Goal: Information Seeking & Learning: Learn about a topic

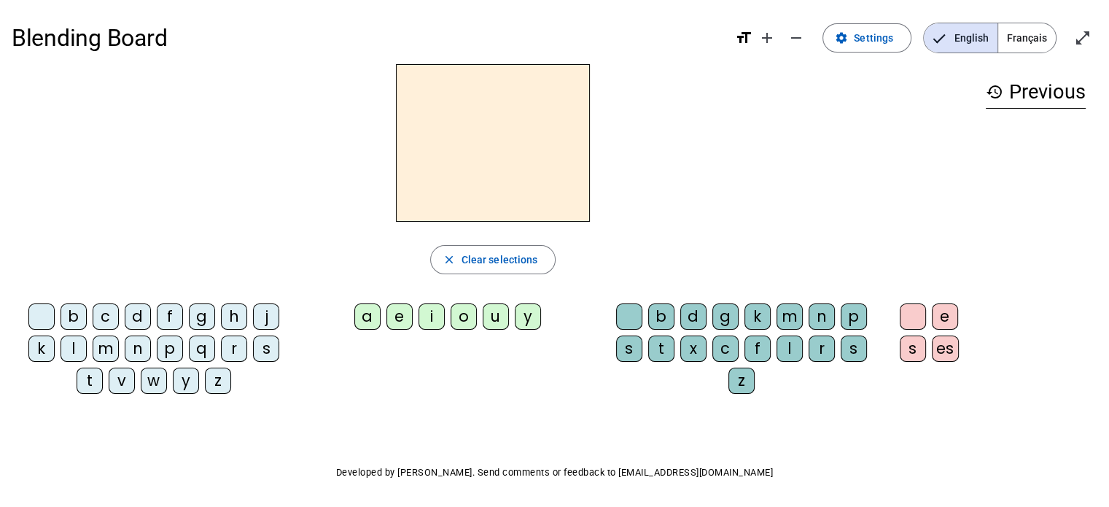
click at [1015, 36] on span "Français" at bounding box center [1027, 37] width 58 height 29
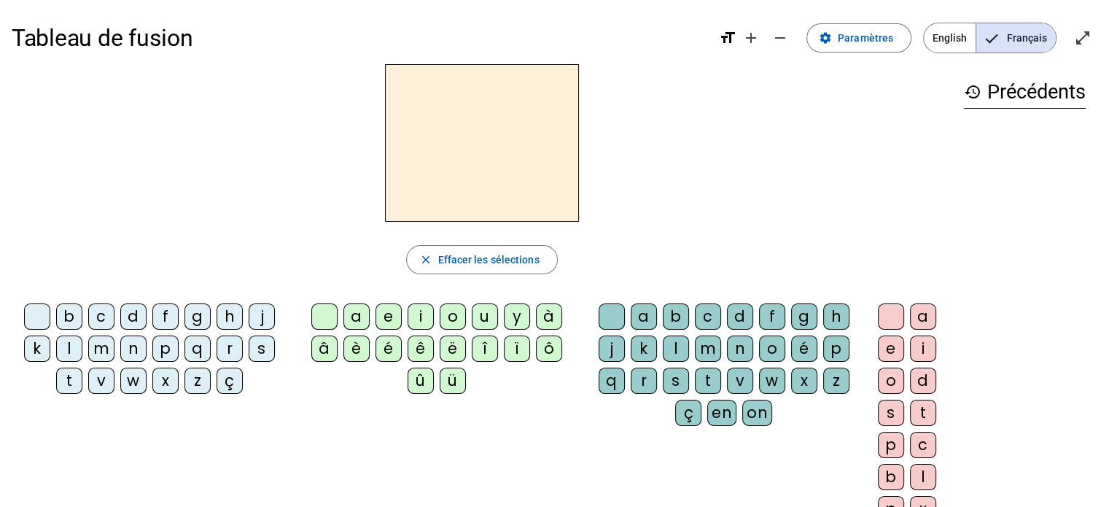
click at [461, 343] on div "ë" at bounding box center [453, 348] width 26 height 26
click at [652, 321] on div "a" at bounding box center [643, 316] width 26 height 26
click at [673, 313] on div "b" at bounding box center [676, 316] width 26 height 26
click at [708, 327] on div "c" at bounding box center [708, 316] width 26 height 26
click at [720, 337] on letter-bubble "m" at bounding box center [711, 351] width 32 height 32
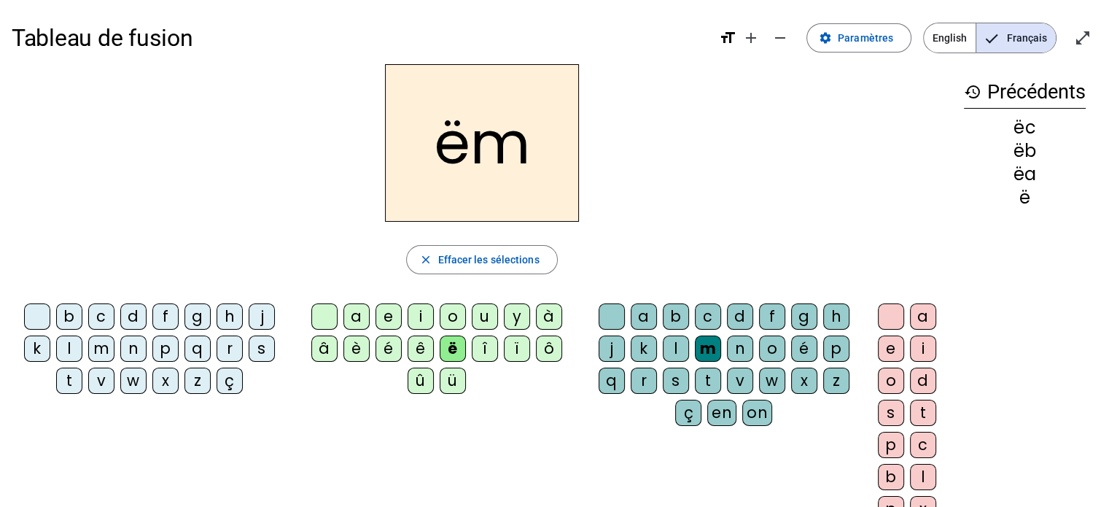
click at [596, 264] on div "close Effacer les sélections" at bounding box center [482, 259] width 940 height 29
click at [502, 265] on span "Effacer les sélections" at bounding box center [487, 259] width 101 height 17
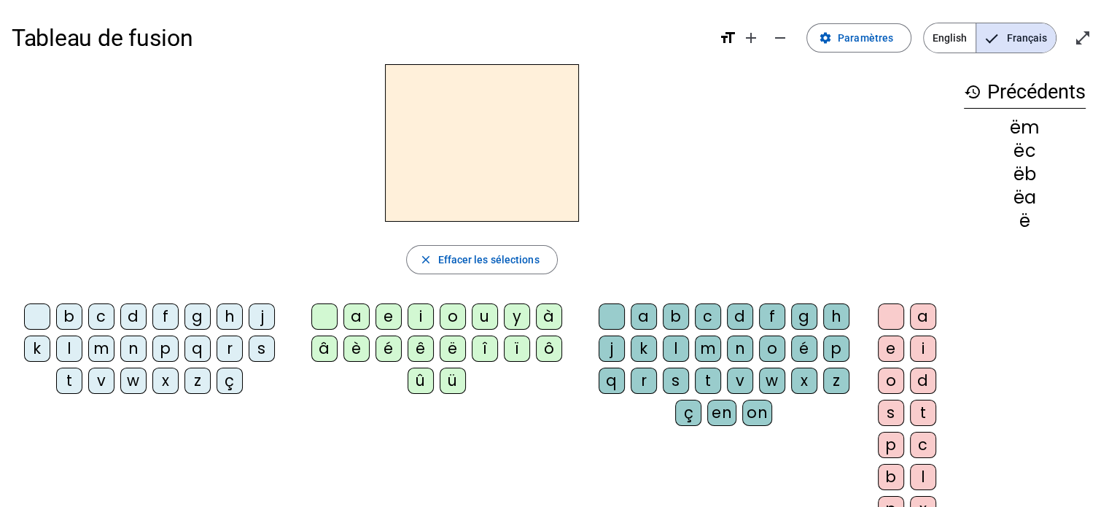
click at [895, 443] on div "p" at bounding box center [891, 444] width 26 height 26
click at [230, 345] on div "r" at bounding box center [229, 348] width 26 height 26
click at [558, 357] on div "ô" at bounding box center [549, 348] width 26 height 26
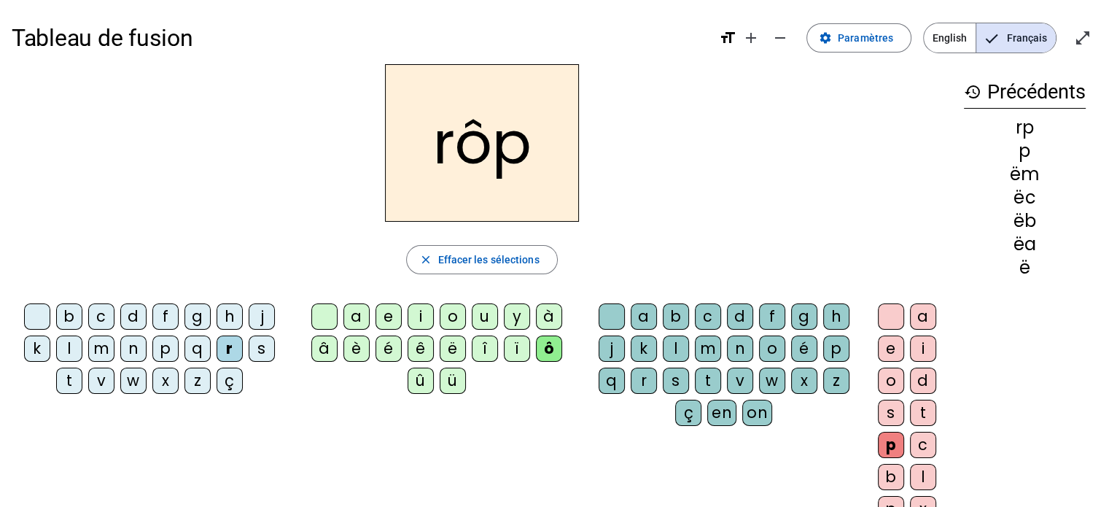
click at [502, 278] on div "rôp close Effacer les sélections b c d f g h j k l m n p q r s t v w x z ç a e …" at bounding box center [482, 298] width 940 height 469
click at [509, 266] on span "Effacer les sélections" at bounding box center [487, 259] width 101 height 17
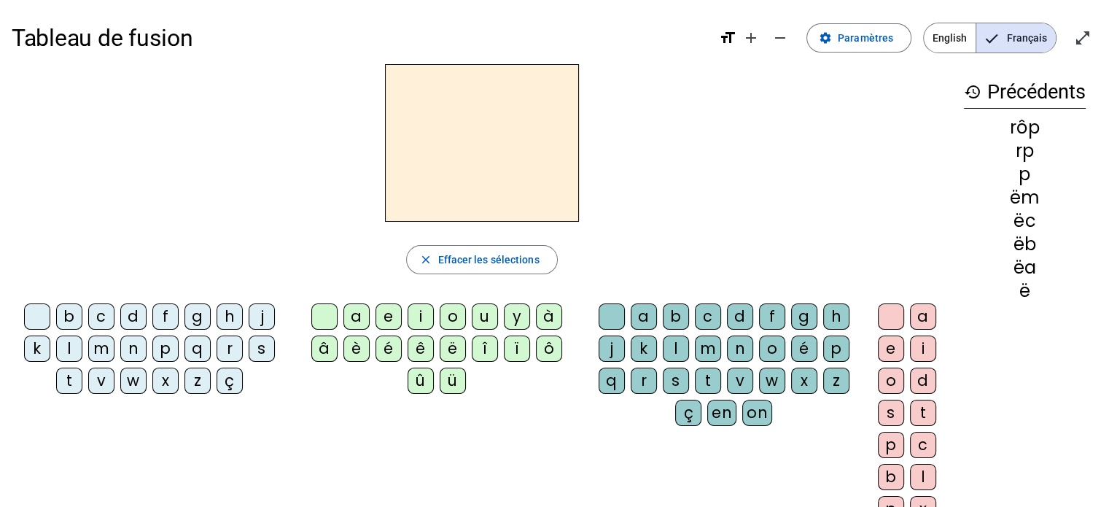
click at [165, 347] on div "p" at bounding box center [165, 348] width 26 height 26
click at [354, 314] on div "a" at bounding box center [356, 316] width 26 height 26
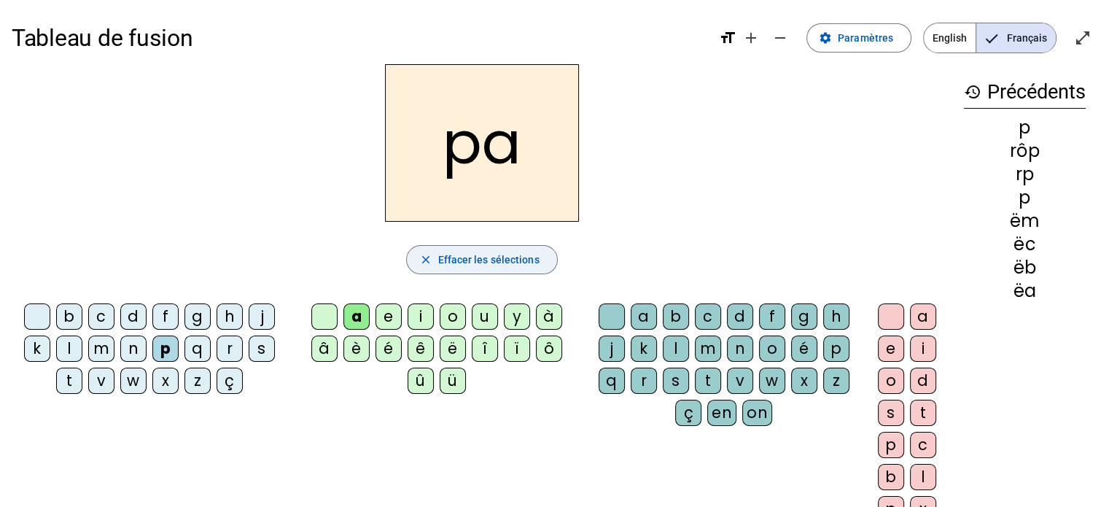
click at [493, 259] on span "Effacer les sélections" at bounding box center [487, 259] width 101 height 17
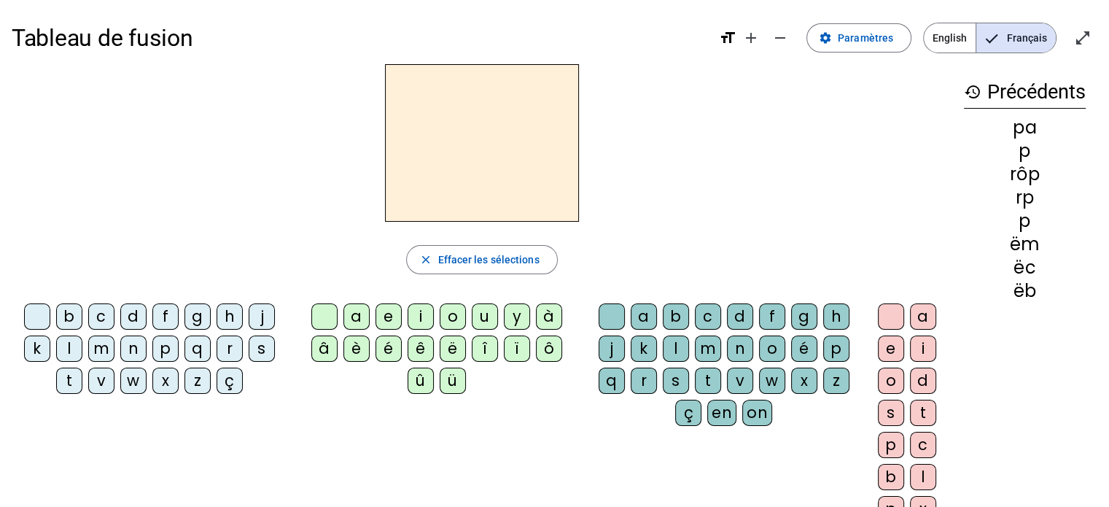
click at [165, 345] on div "p" at bounding box center [165, 348] width 26 height 26
click at [647, 386] on div "r" at bounding box center [643, 380] width 26 height 26
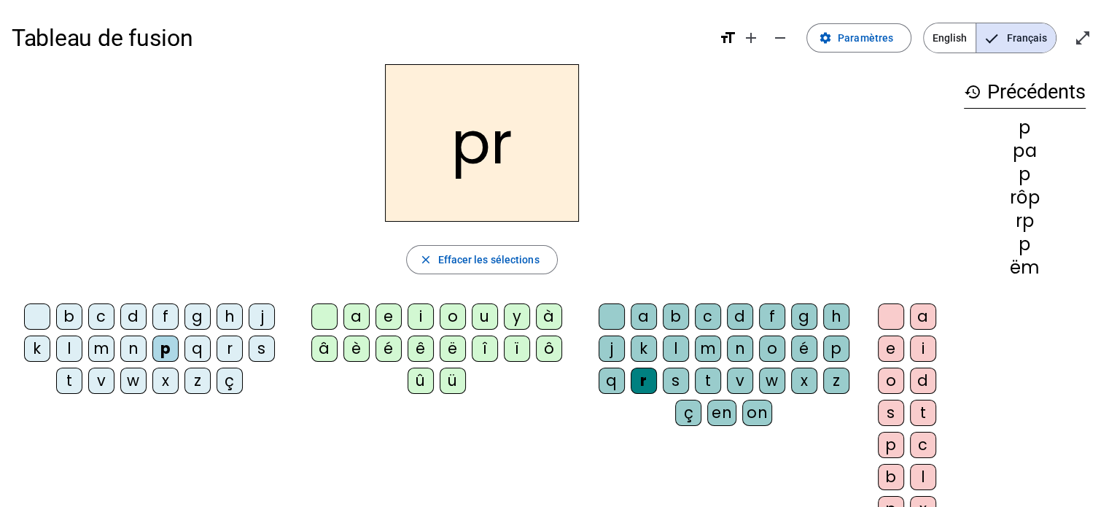
click at [360, 314] on div "a" at bounding box center [356, 316] width 26 height 26
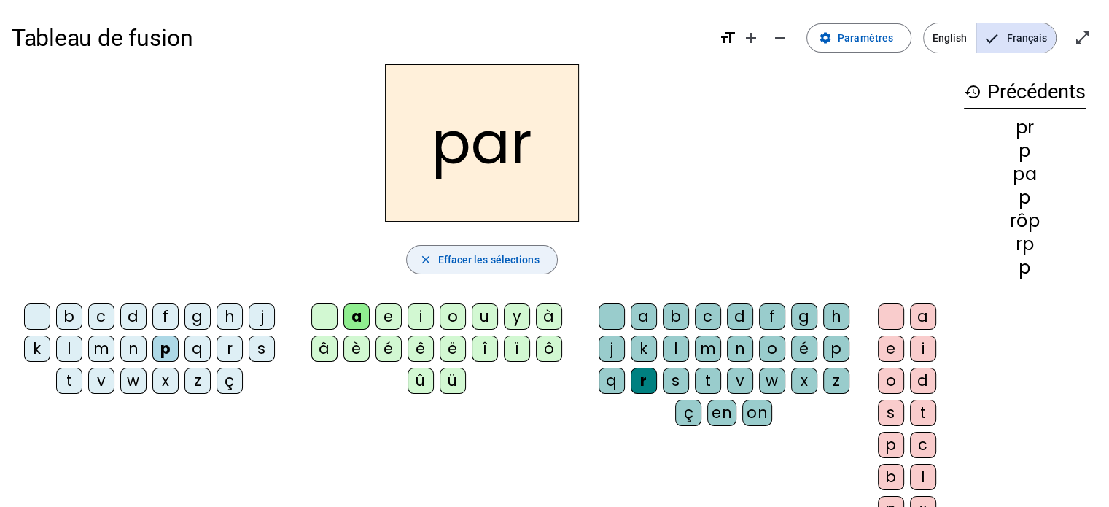
click at [434, 254] on span "button" at bounding box center [481, 259] width 149 height 35
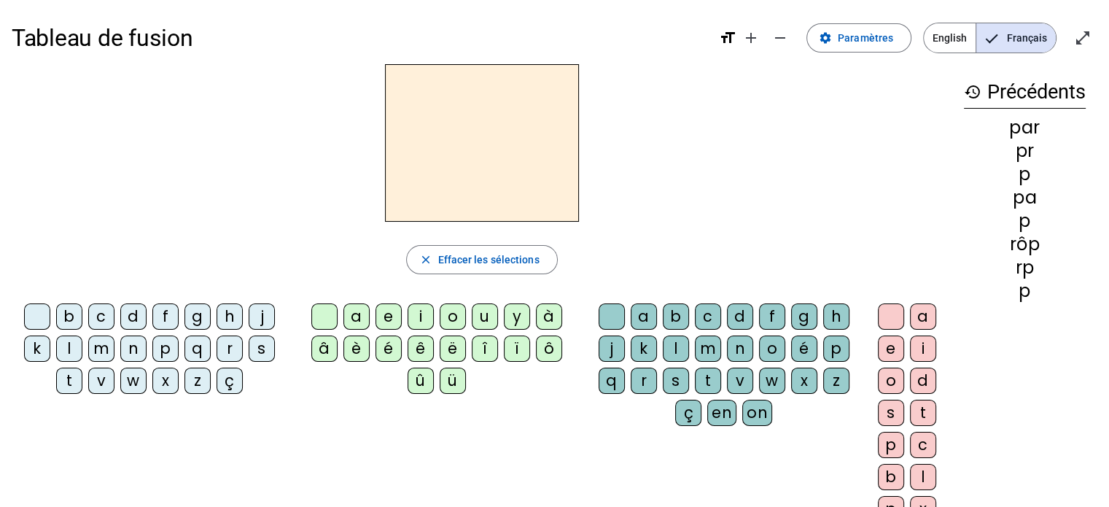
click at [384, 317] on div "e" at bounding box center [388, 316] width 26 height 26
click at [1012, 87] on h3 "history Précédents" at bounding box center [1025, 92] width 122 height 33
click at [478, 259] on span "Effacer les sélections" at bounding box center [487, 259] width 101 height 17
click at [708, 343] on div "m" at bounding box center [708, 348] width 26 height 26
click at [641, 311] on div "a" at bounding box center [643, 316] width 26 height 26
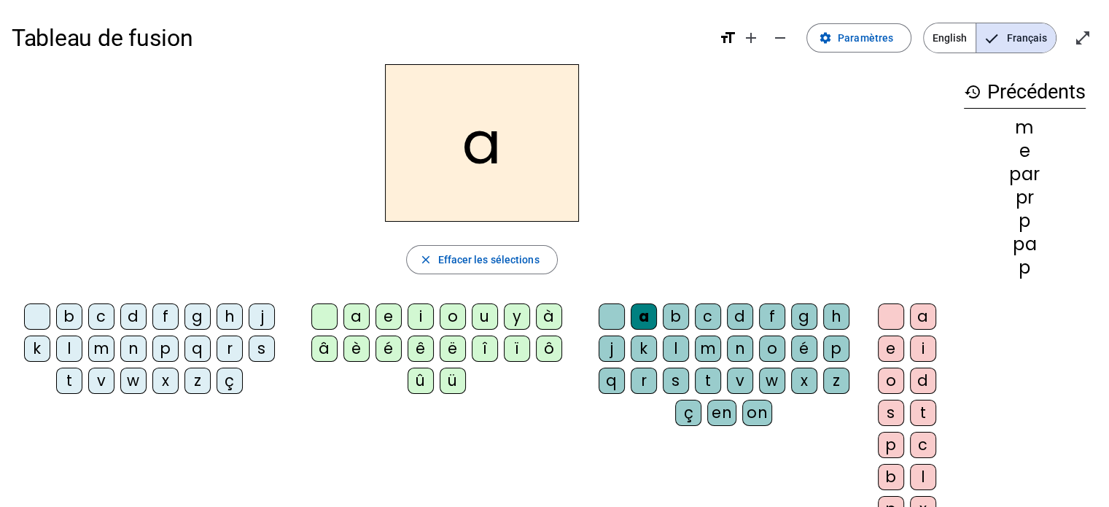
click at [711, 349] on div "m" at bounding box center [708, 348] width 26 height 26
click at [356, 314] on div "a" at bounding box center [356, 316] width 26 height 26
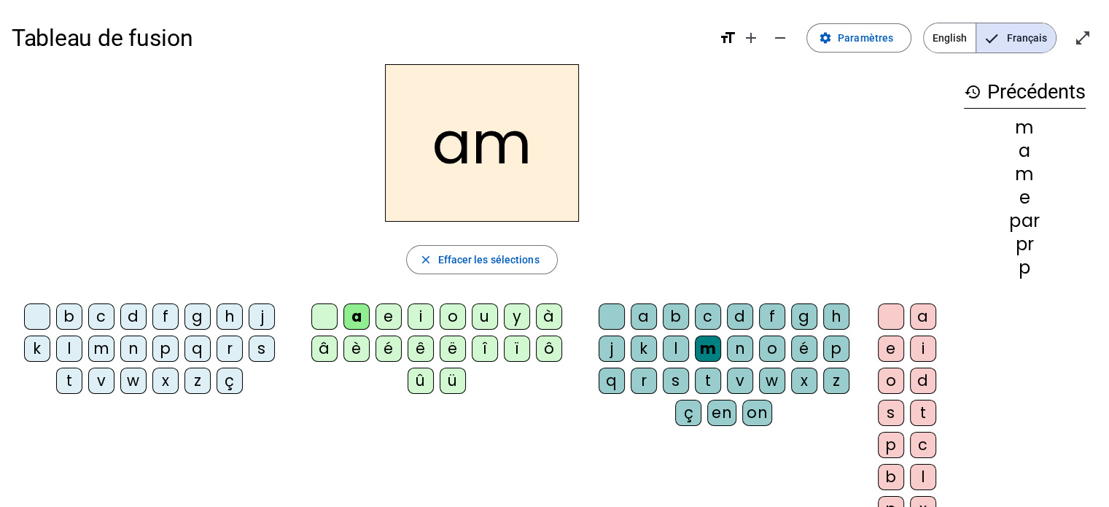
click at [394, 314] on div "e" at bounding box center [388, 316] width 26 height 26
click at [437, 314] on letter-bubble "i" at bounding box center [423, 319] width 32 height 32
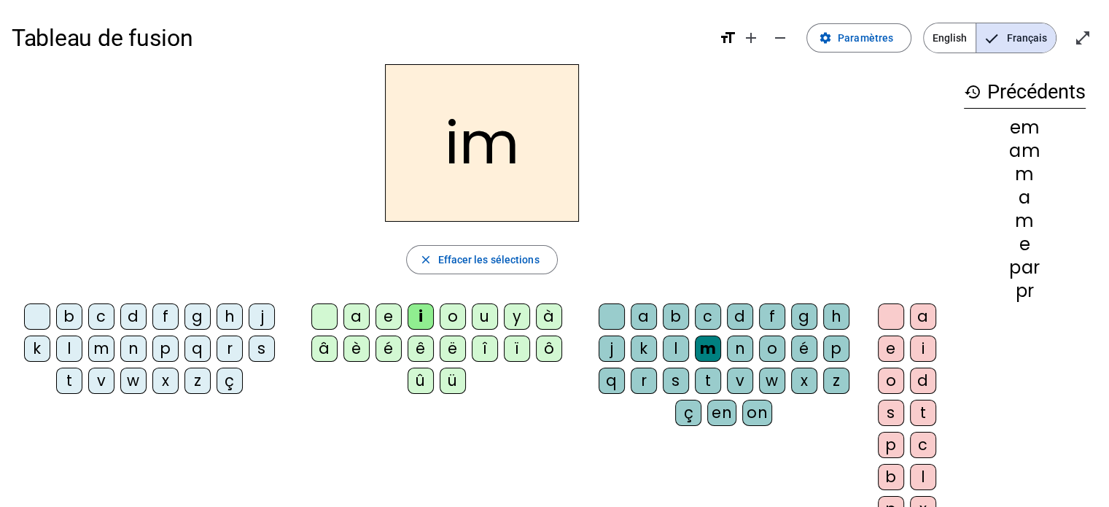
click at [474, 340] on div "î" at bounding box center [485, 348] width 26 height 26
click at [499, 309] on letter-bubble "u" at bounding box center [488, 319] width 32 height 32
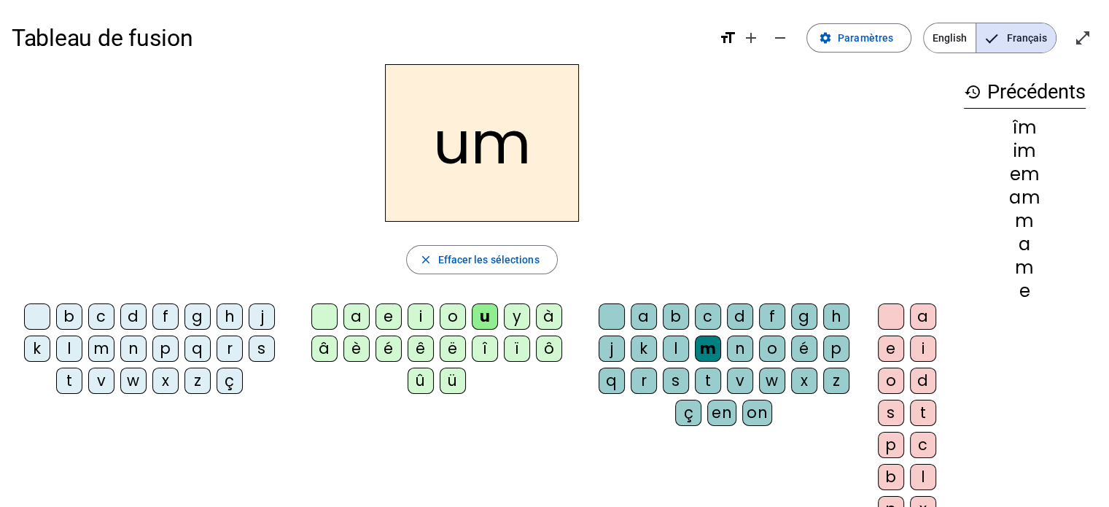
click at [561, 287] on div "um close Effacer les sélections b c d f g h j k l m n p q r s t v w x z ç a e i…" at bounding box center [482, 298] width 940 height 469
click at [499, 378] on div "a e i o u y à â è é ê ë î ï ô û ü" at bounding box center [439, 351] width 281 height 96
click at [493, 259] on span "Effacer les sélections" at bounding box center [487, 259] width 101 height 17
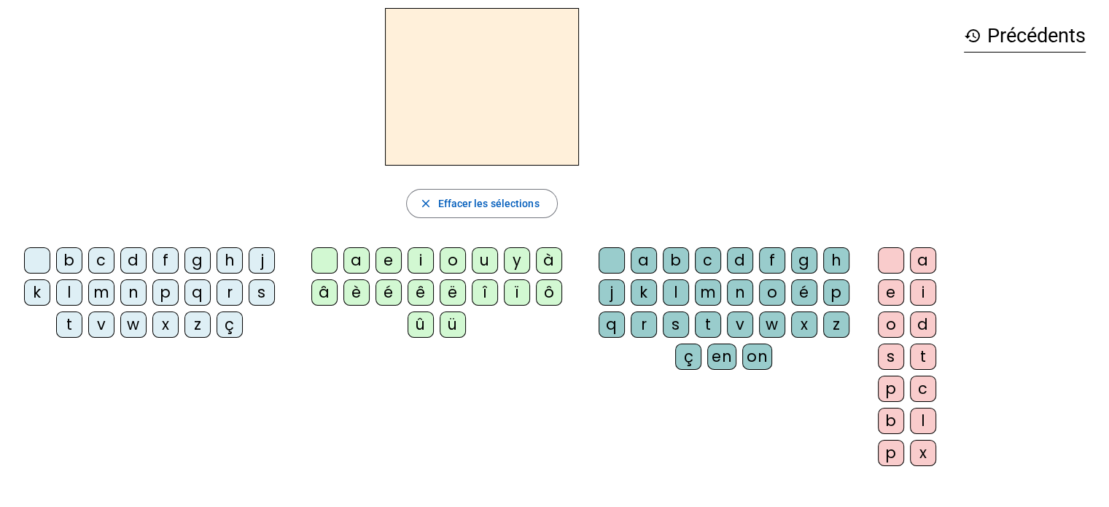
scroll to position [55, 0]
click at [911, 267] on div "a" at bounding box center [923, 261] width 26 height 26
click at [914, 273] on div "a" at bounding box center [923, 261] width 26 height 26
click at [915, 276] on letter-bubble "a" at bounding box center [926, 264] width 32 height 32
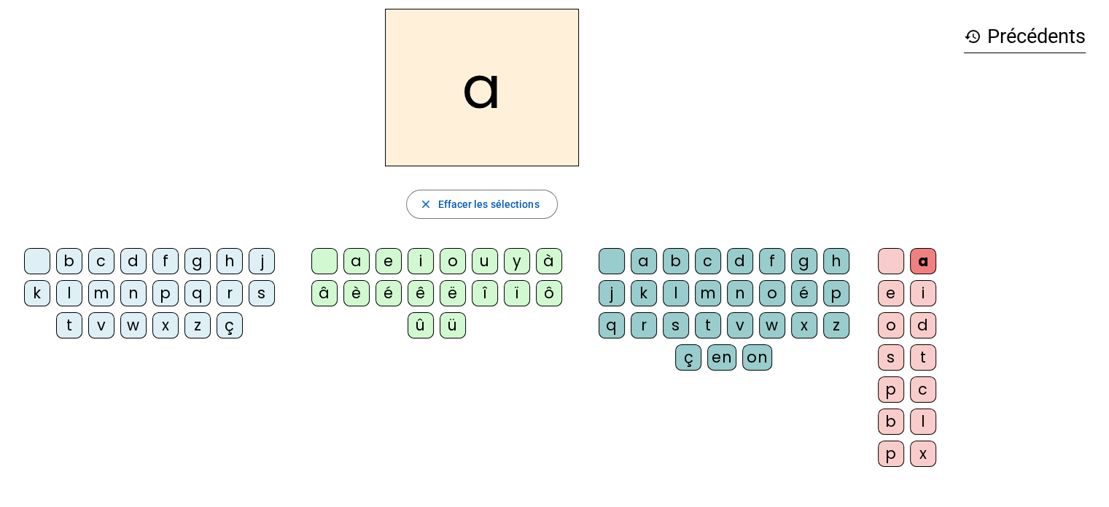
click at [828, 257] on div "h" at bounding box center [836, 261] width 26 height 26
click at [791, 261] on div "g" at bounding box center [804, 261] width 26 height 26
click at [838, 254] on div "h" at bounding box center [836, 261] width 26 height 26
click at [794, 265] on div "g" at bounding box center [804, 261] width 26 height 26
click at [926, 256] on div "a" at bounding box center [923, 261] width 26 height 26
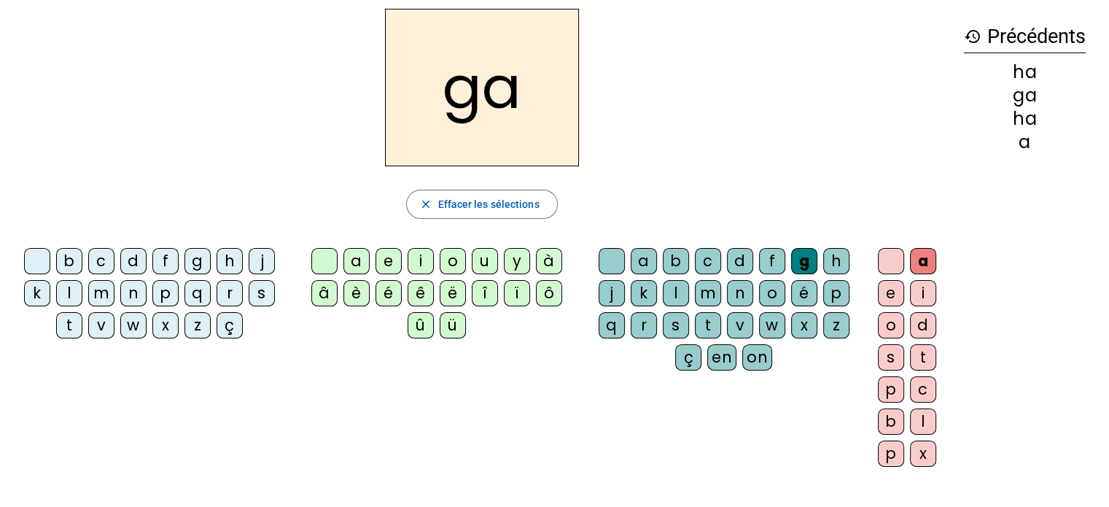
click at [933, 318] on div "d" at bounding box center [923, 325] width 26 height 26
click at [934, 335] on letter-bubble "d" at bounding box center [926, 328] width 32 height 32
click at [901, 323] on div "o" at bounding box center [891, 325] width 26 height 26
click at [886, 321] on div "o" at bounding box center [891, 325] width 26 height 26
click at [806, 312] on div "x" at bounding box center [804, 325] width 26 height 26
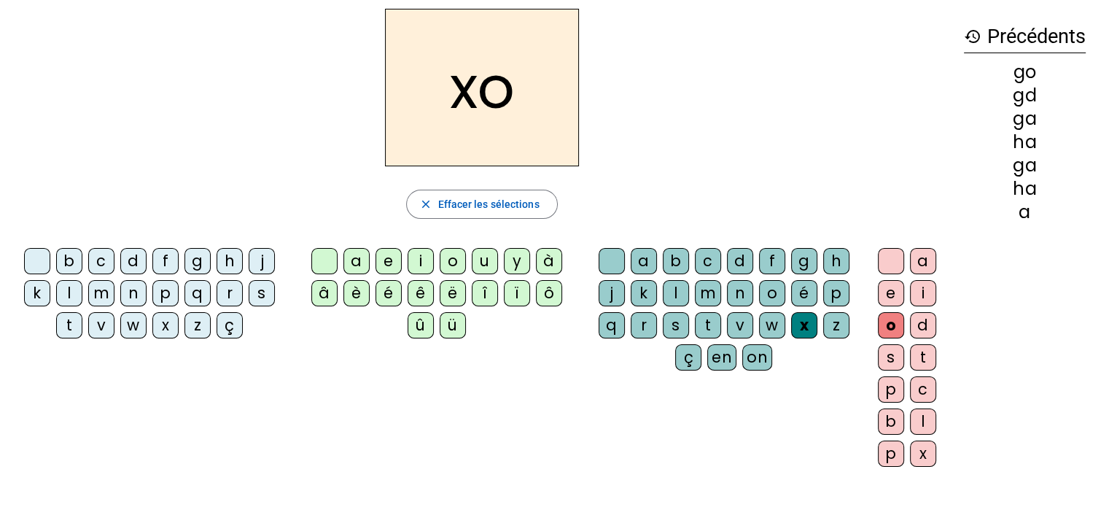
click at [784, 313] on letter-bubble "w" at bounding box center [775, 328] width 32 height 32
click at [681, 327] on div "s" at bounding box center [676, 325] width 26 height 26
click at [481, 249] on div "u" at bounding box center [485, 261] width 26 height 26
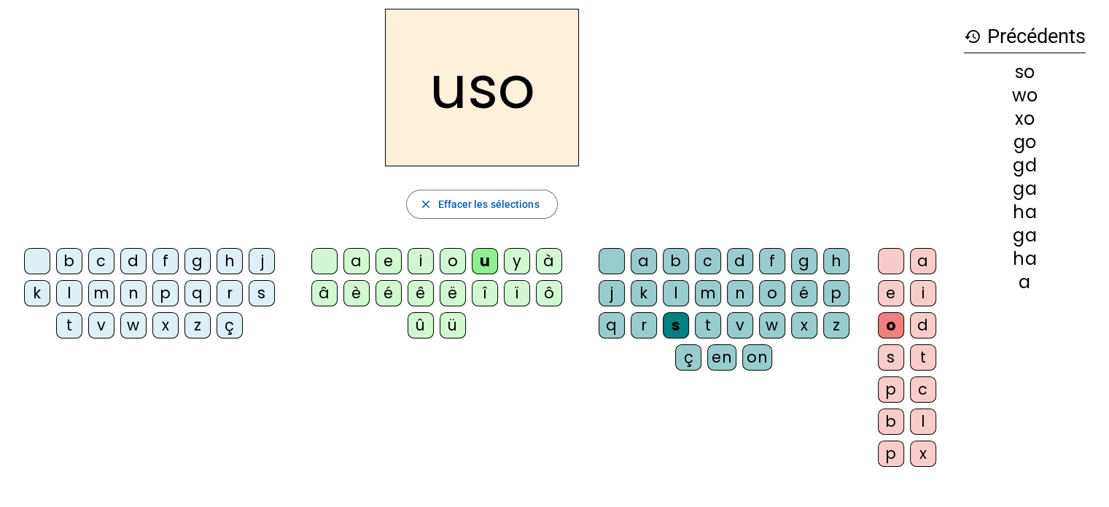
click at [491, 259] on div "u" at bounding box center [485, 261] width 26 height 26
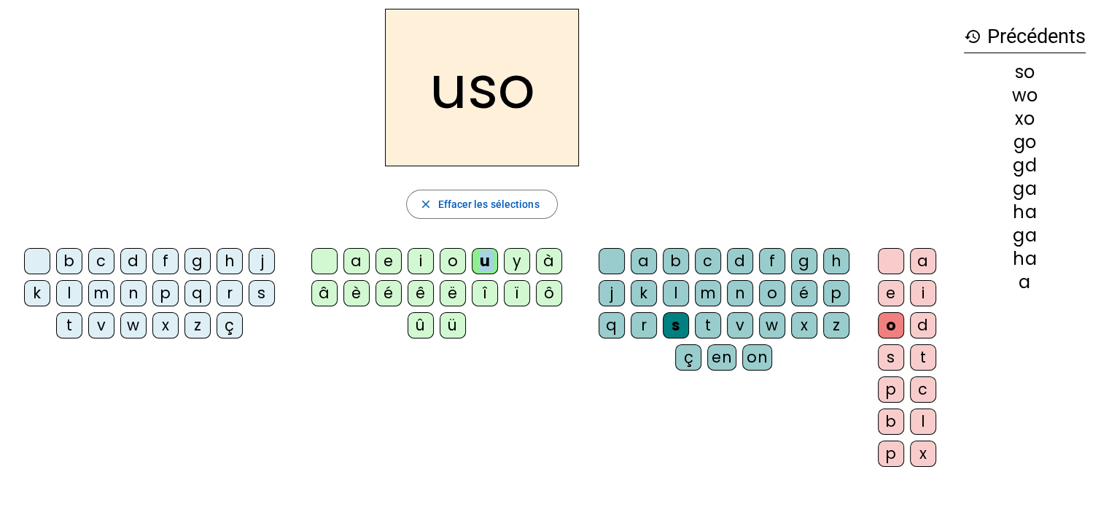
click at [491, 259] on div "u" at bounding box center [485, 261] width 26 height 26
click at [515, 259] on div "y" at bounding box center [517, 261] width 26 height 26
click at [472, 252] on div "u" at bounding box center [485, 261] width 26 height 26
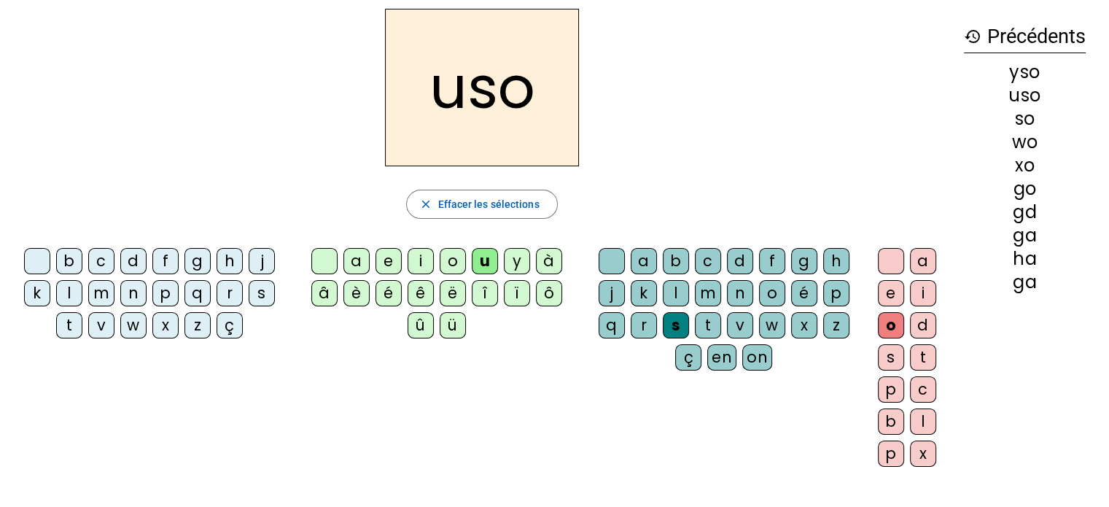
click at [463, 250] on div "o" at bounding box center [453, 261] width 26 height 26
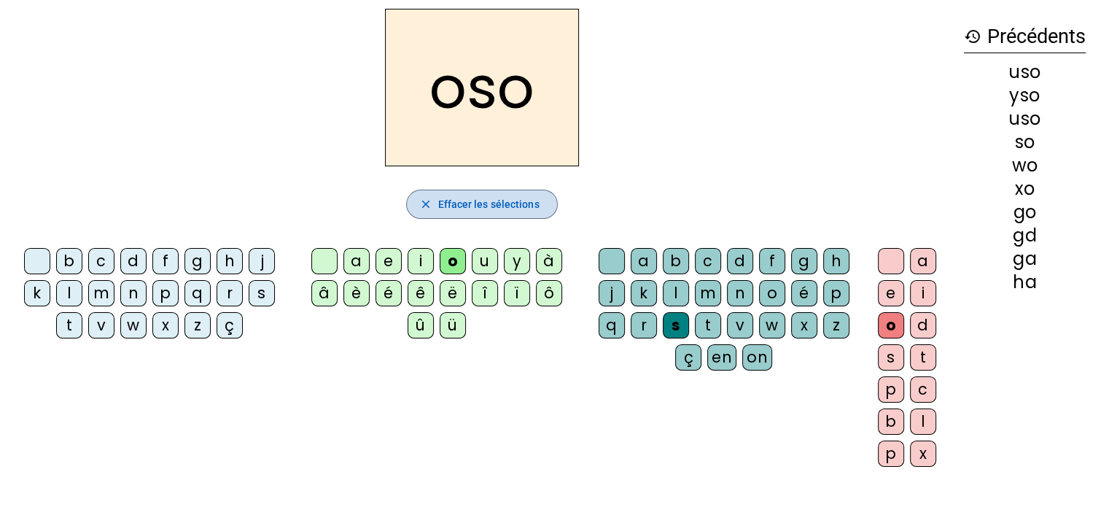
click at [458, 201] on span "Effacer les sélections" at bounding box center [487, 203] width 101 height 17
